Goal: Obtain resource: Download file/media

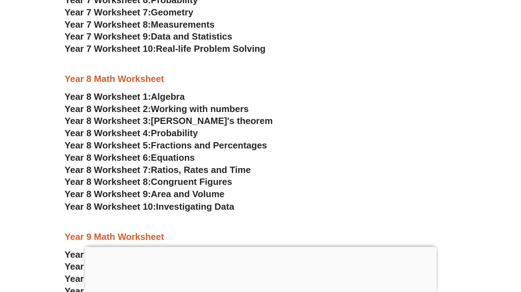
scroll to position [2140, 0]
click at [128, 167] on span "Year 8 Worksheet 7:" at bounding box center [108, 170] width 86 height 11
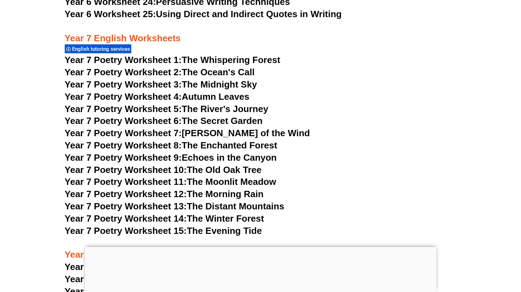
scroll to position [4420, 0]
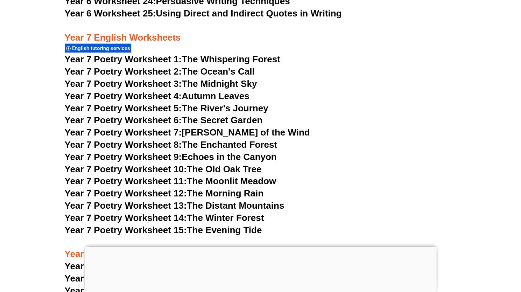
click at [244, 91] on link "Year 7 Poetry Worksheet 4: Autumn Leaves" at bounding box center [157, 96] width 185 height 11
